Goal: Transaction & Acquisition: Purchase product/service

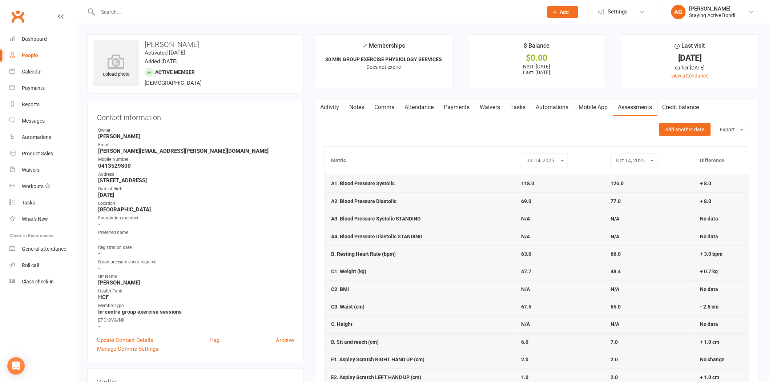
click at [236, 9] on input "text" at bounding box center [317, 12] width 442 height 10
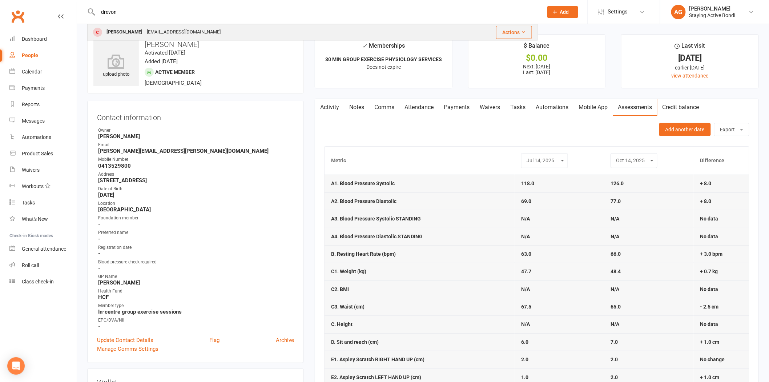
type input "drevon"
click at [240, 25] on div "Jill Drevon ydrevon@hotmail.com" at bounding box center [260, 32] width 345 height 15
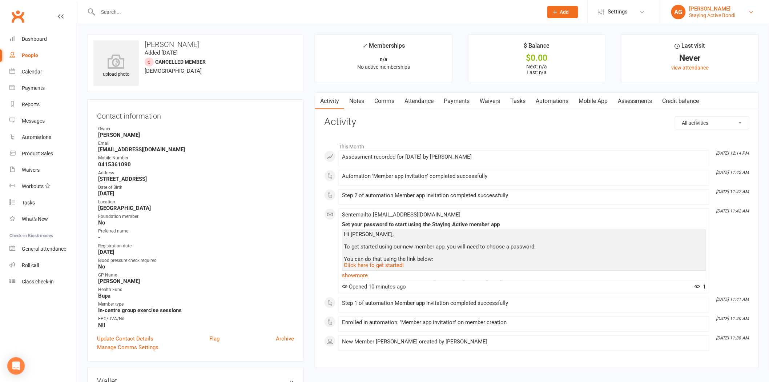
click at [689, 11] on link "AG Avi Goodman Staying Active Bondi" at bounding box center [714, 12] width 87 height 15
drag, startPoint x: 684, startPoint y: 99, endPoint x: 651, endPoint y: 77, distance: 39.9
click at [684, 99] on link "Sign out" at bounding box center [714, 100] width 109 height 17
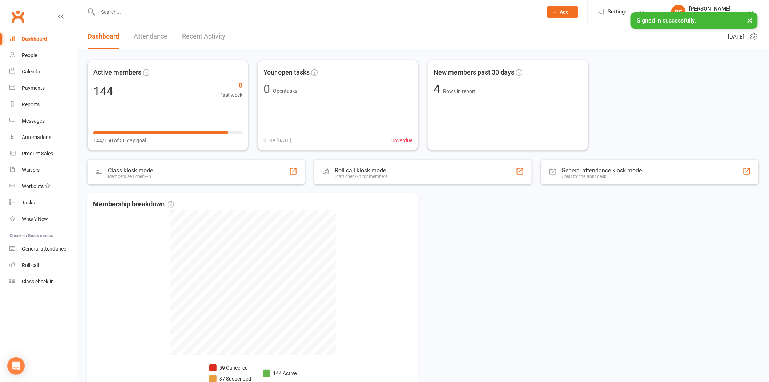
click at [148, 11] on input "text" at bounding box center [317, 12] width 442 height 10
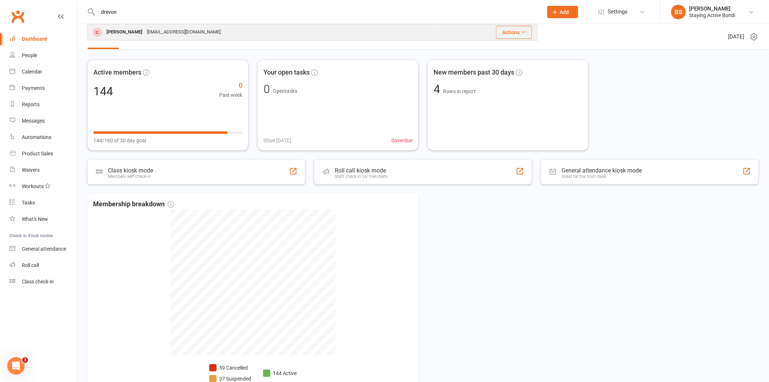
type input "drevon"
click at [146, 31] on div "[EMAIL_ADDRESS][DOMAIN_NAME]" at bounding box center [184, 32] width 78 height 11
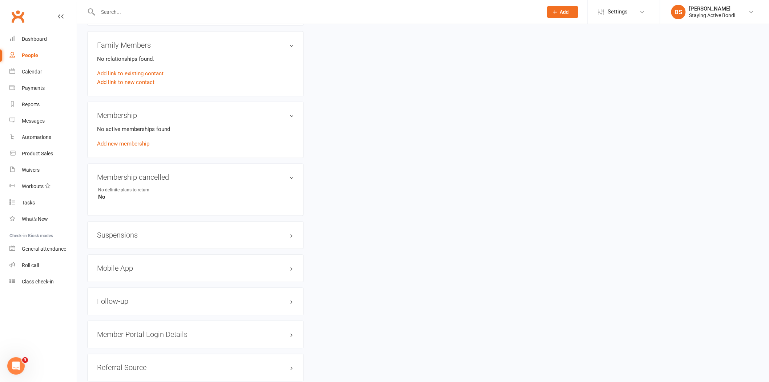
scroll to position [485, 0]
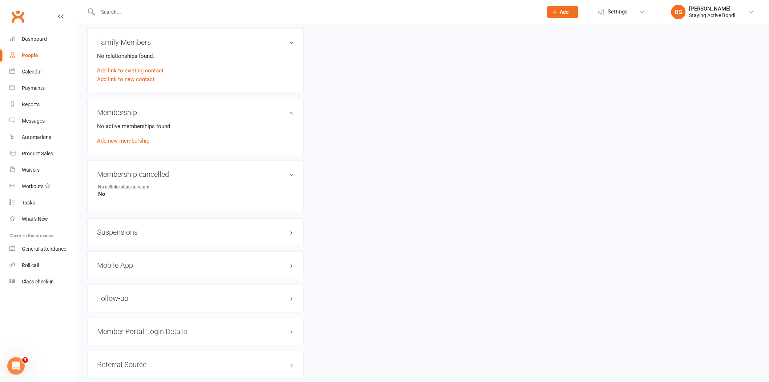
click at [107, 266] on h3 "Mobile App" at bounding box center [195, 265] width 197 height 8
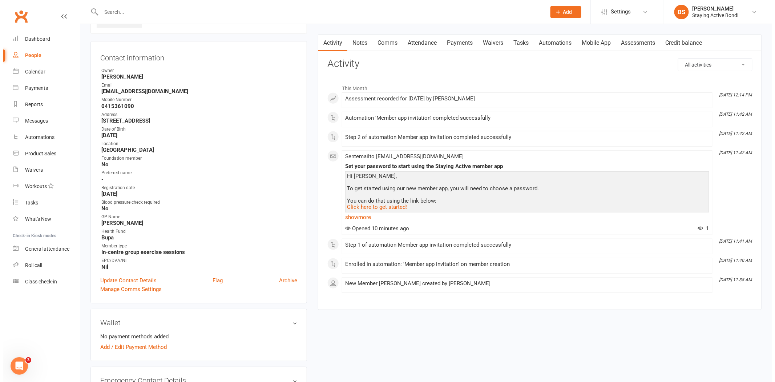
scroll to position [0, 0]
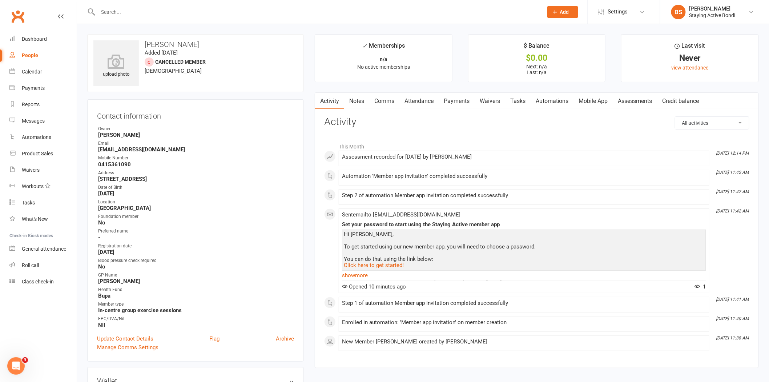
click at [361, 97] on link "Notes" at bounding box center [356, 101] width 25 height 17
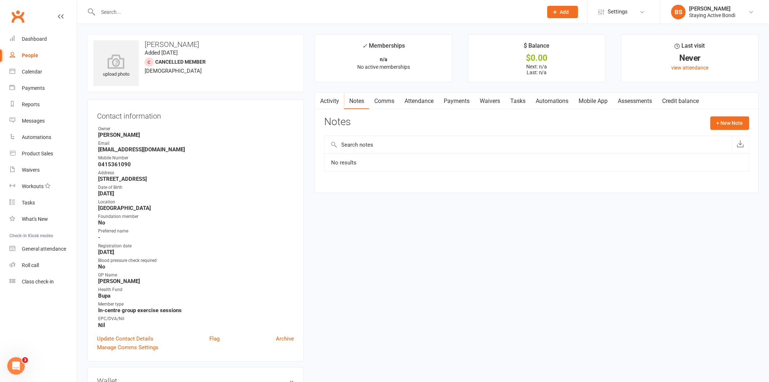
click at [602, 103] on link "Mobile App" at bounding box center [593, 101] width 39 height 17
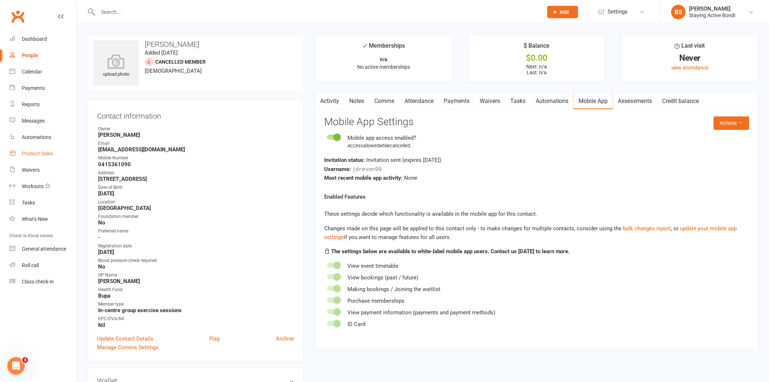
click at [38, 150] on link "Product Sales" at bounding box center [42, 153] width 67 height 16
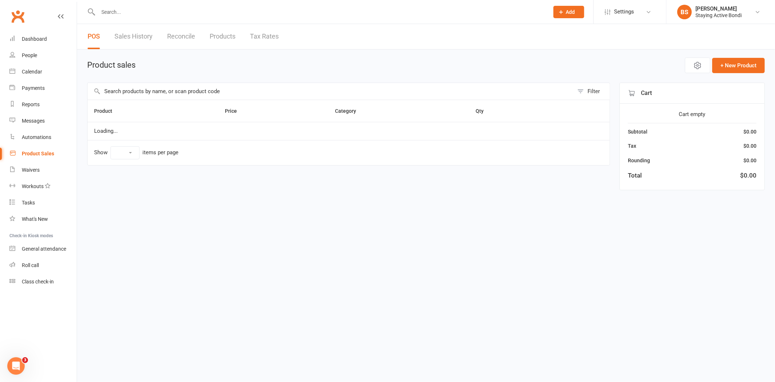
select select "10"
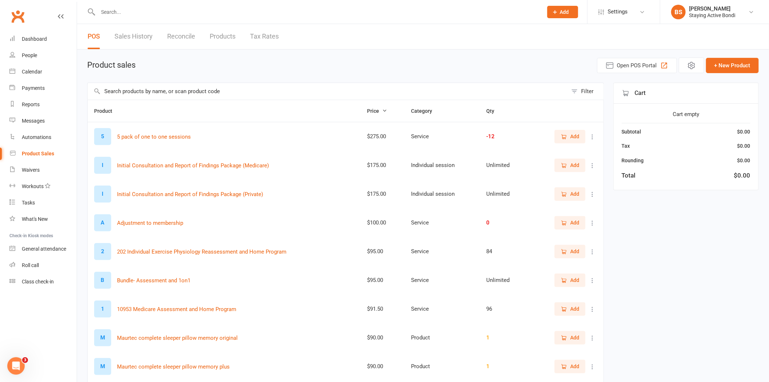
click at [195, 89] on input "text" at bounding box center [328, 91] width 480 height 17
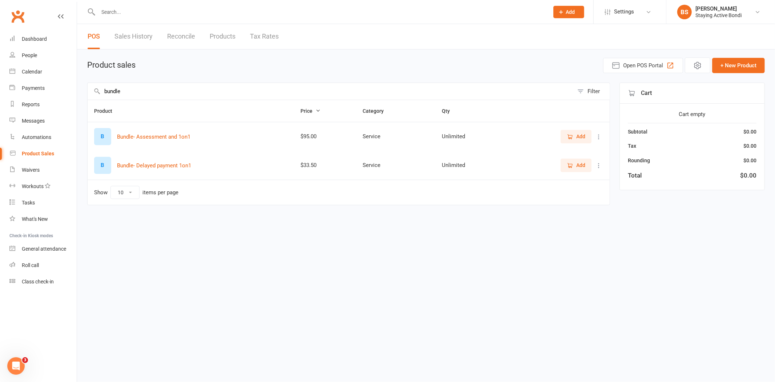
drag, startPoint x: 153, startPoint y: 87, endPoint x: 97, endPoint y: 88, distance: 56.0
click at [97, 88] on div "bundle Filter" at bounding box center [348, 91] width 523 height 17
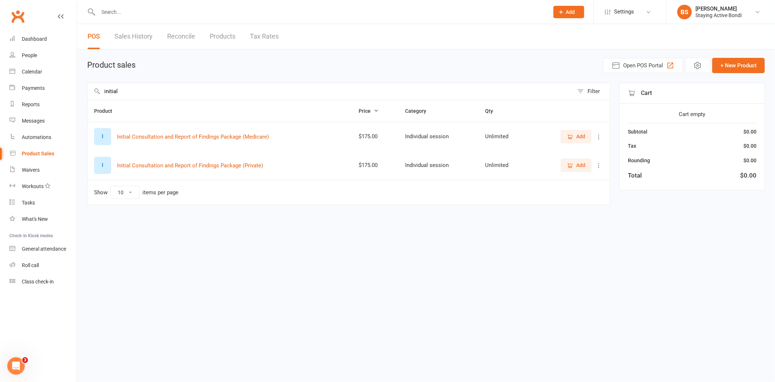
type input "initial"
click at [582, 168] on span "Add" at bounding box center [581, 165] width 9 height 8
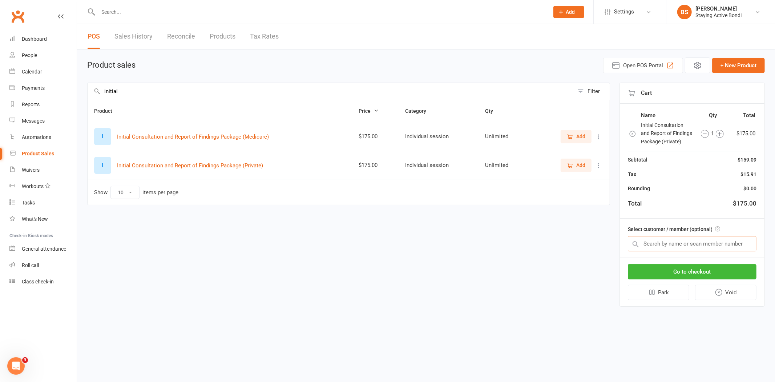
click at [654, 238] on input "text" at bounding box center [692, 243] width 129 height 15
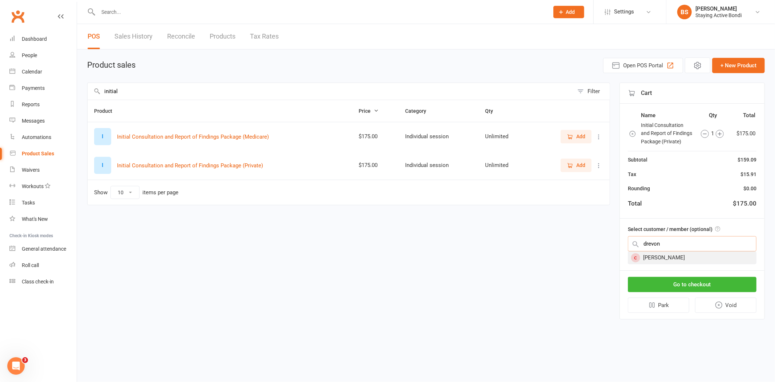
type input "drevon"
click at [670, 255] on div "[PERSON_NAME]" at bounding box center [692, 258] width 128 height 12
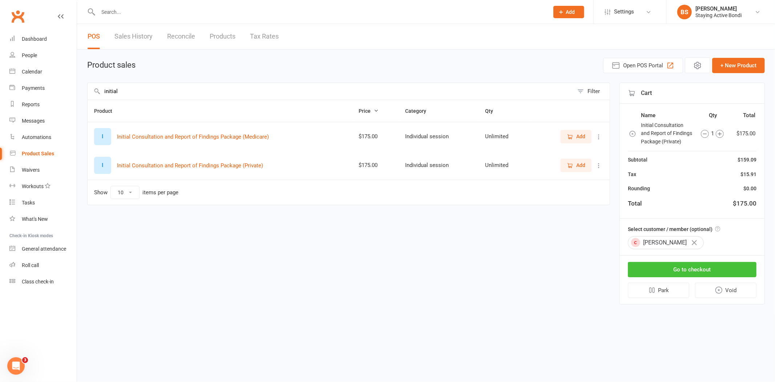
click at [681, 267] on button "Go to checkout" at bounding box center [692, 269] width 129 height 15
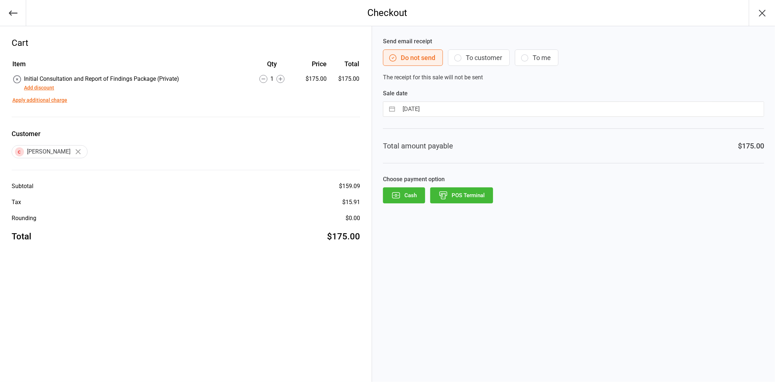
drag, startPoint x: 458, startPoint y: 194, endPoint x: 453, endPoint y: 185, distance: 10.6
click at [458, 194] on button "POS Terminal" at bounding box center [461, 195] width 63 height 16
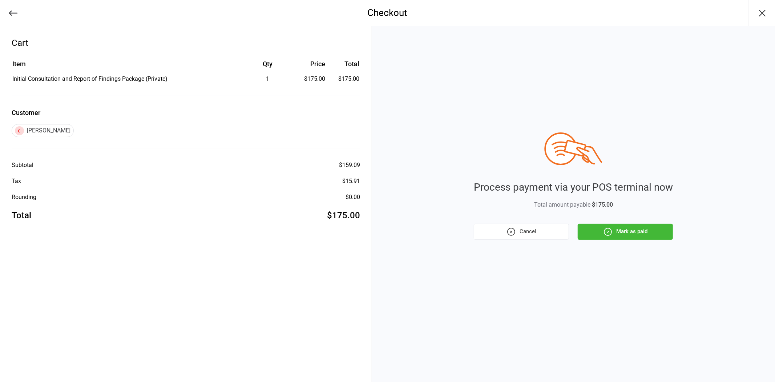
click at [640, 233] on button "Mark as paid" at bounding box center [625, 232] width 95 height 16
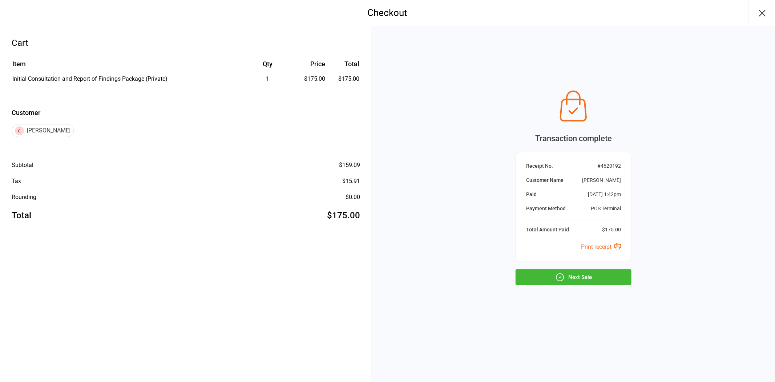
click at [575, 273] on button "Next Sale" at bounding box center [574, 277] width 116 height 16
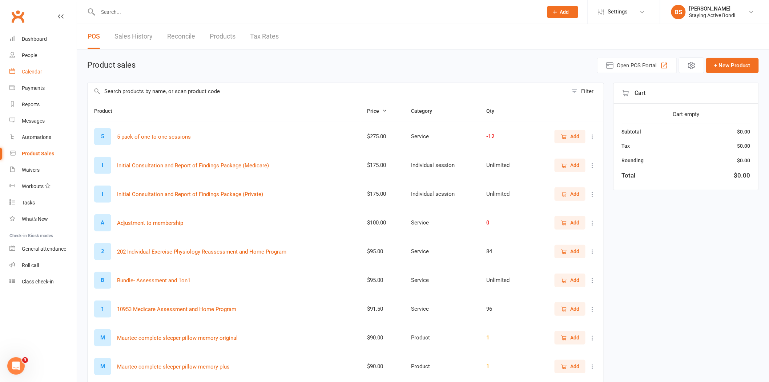
click at [42, 72] on link "Calendar" at bounding box center [42, 72] width 67 height 16
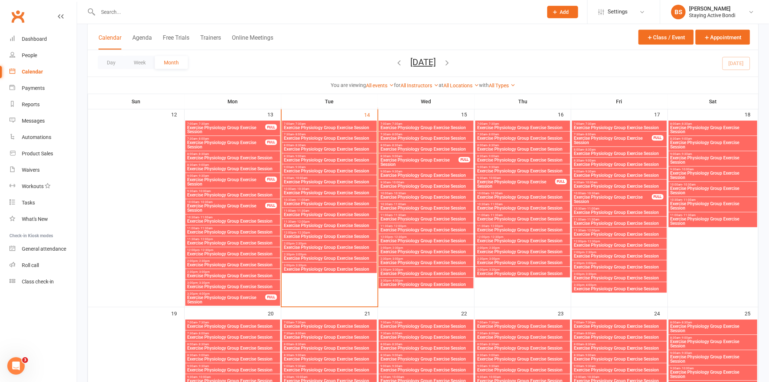
scroll to position [444, 0]
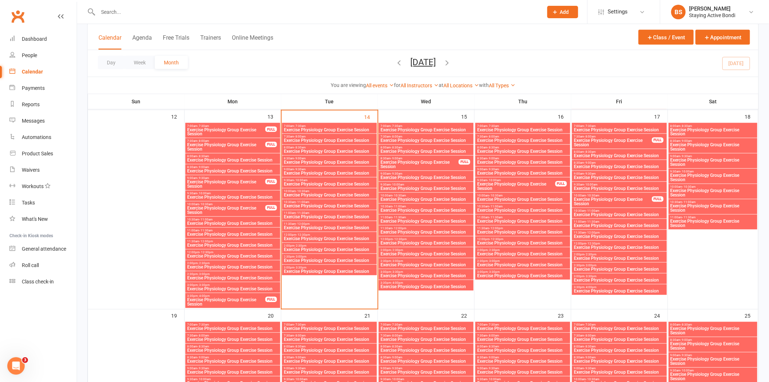
click at [239, 9] on input "text" at bounding box center [317, 12] width 442 height 10
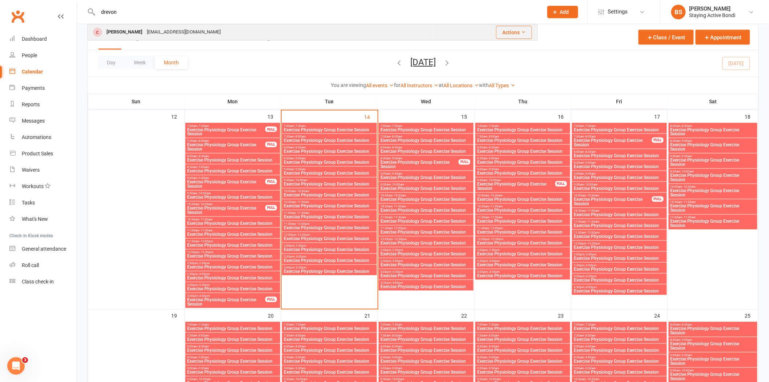
type input "drevon"
click at [226, 25] on div "Jill Drevon ydrevon@hotmail.com" at bounding box center [260, 32] width 345 height 15
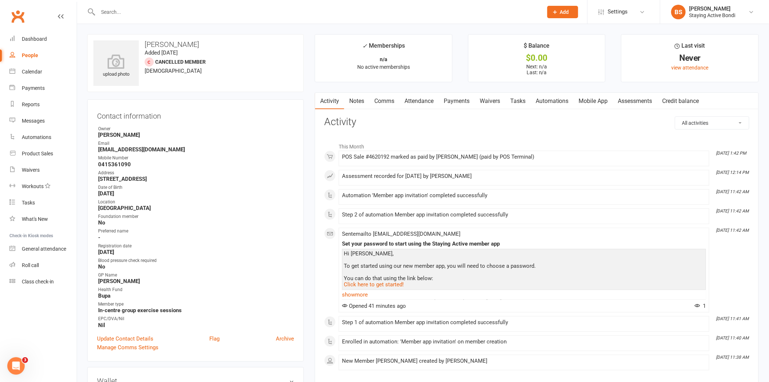
click at [635, 97] on link "Assessments" at bounding box center [635, 101] width 44 height 17
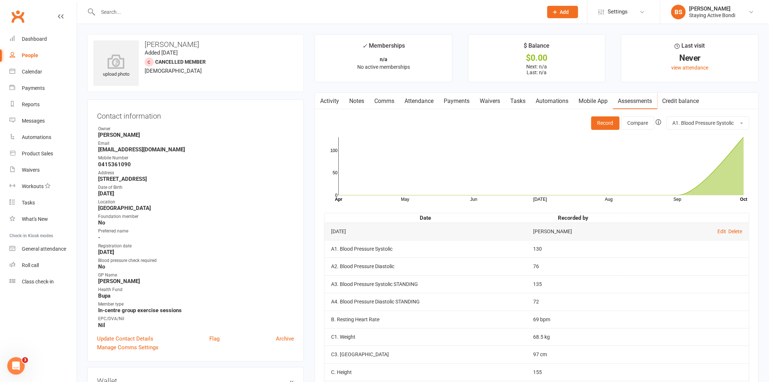
click at [282, 118] on h3 "Contact information" at bounding box center [195, 114] width 197 height 11
click at [727, 13] on div "Staying Active Bondi" at bounding box center [713, 15] width 46 height 7
click at [278, 133] on strong "[PERSON_NAME]" at bounding box center [196, 135] width 196 height 7
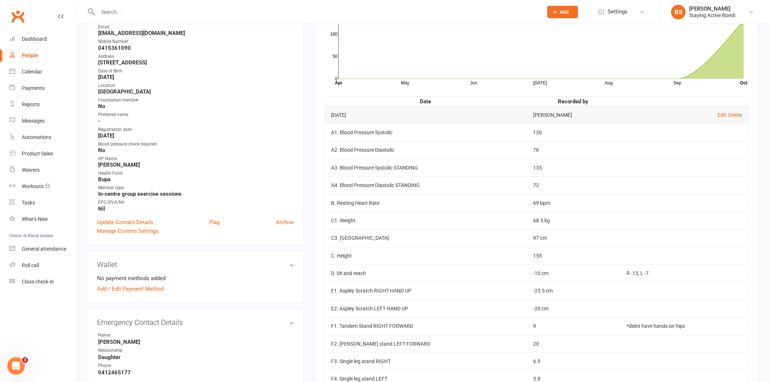
scroll to position [121, 0]
